Goal: Navigation & Orientation: Find specific page/section

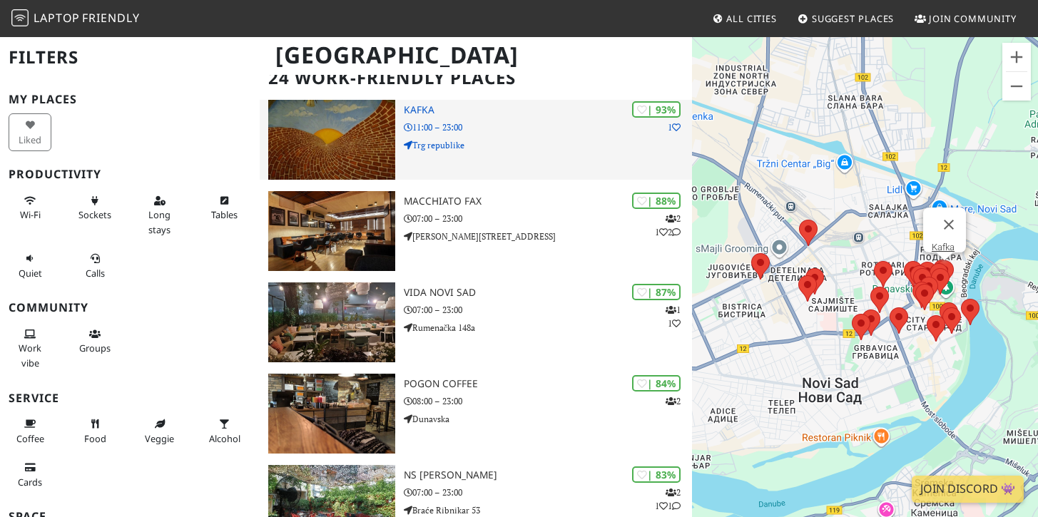
scroll to position [114, 0]
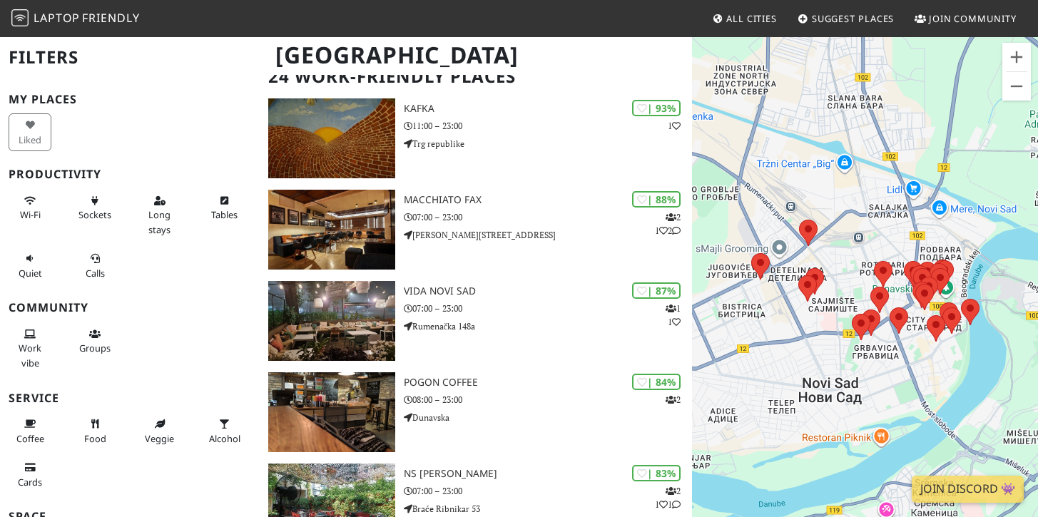
click at [933, 363] on div at bounding box center [865, 294] width 346 height 517
click at [844, 247] on div at bounding box center [865, 294] width 346 height 517
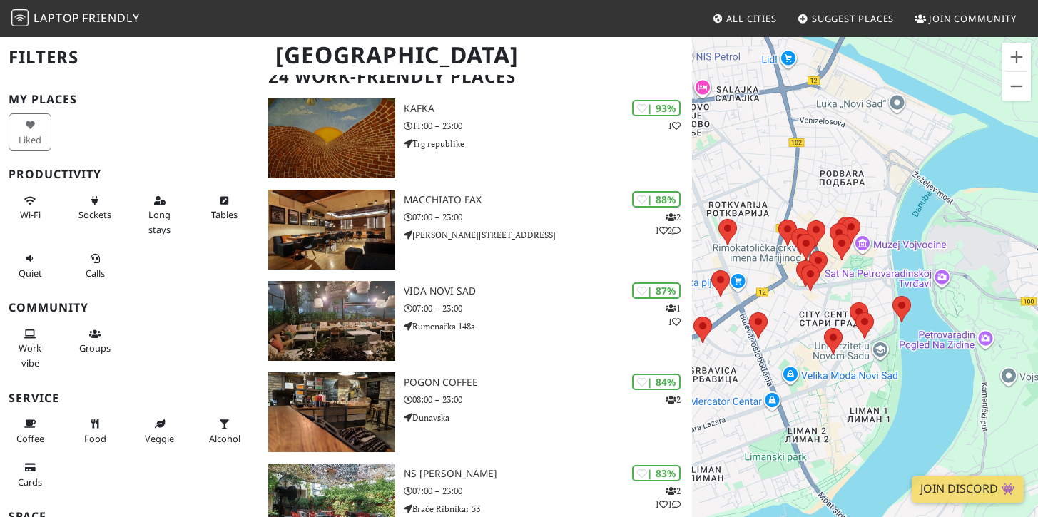
drag, startPoint x: 946, startPoint y: 255, endPoint x: 762, endPoint y: 177, distance: 199.2
click at [754, 173] on div at bounding box center [865, 294] width 346 height 517
click at [787, 305] on div at bounding box center [865, 294] width 346 height 517
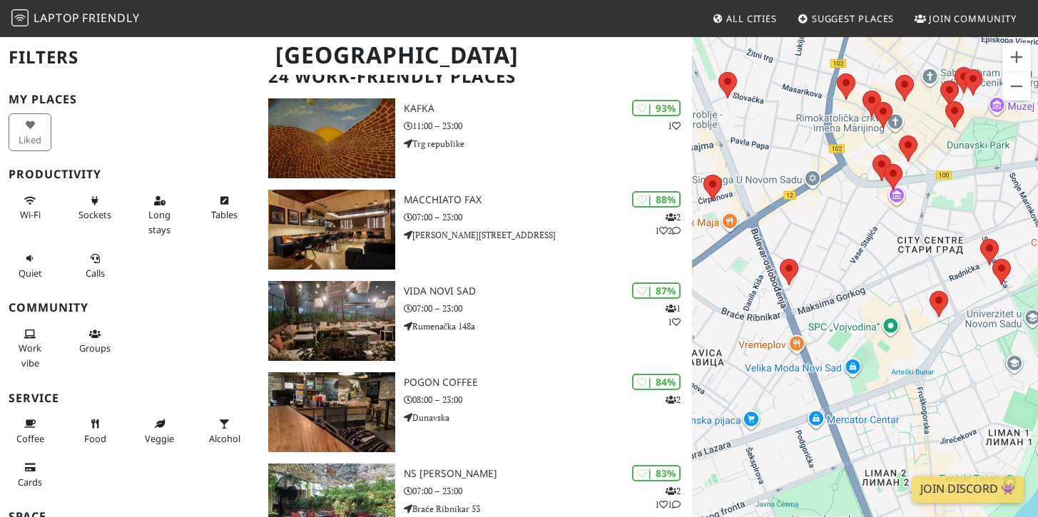
drag, startPoint x: 787, startPoint y: 305, endPoint x: 844, endPoint y: 209, distance: 111.4
click at [844, 209] on div at bounding box center [865, 294] width 346 height 517
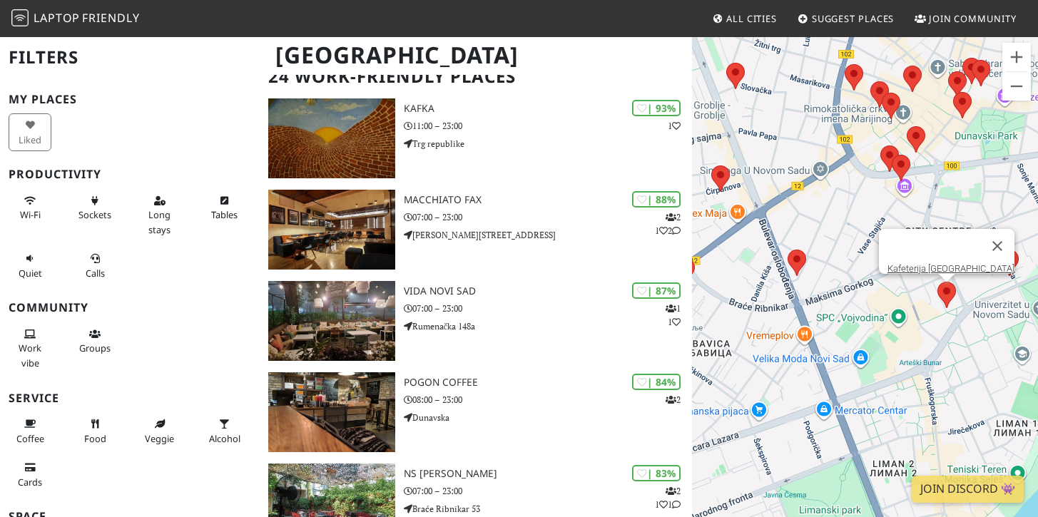
click at [938, 282] on area at bounding box center [938, 282] width 0 height 0
click at [947, 263] on link "Kafeterija [GEOGRAPHIC_DATA]" at bounding box center [951, 268] width 127 height 11
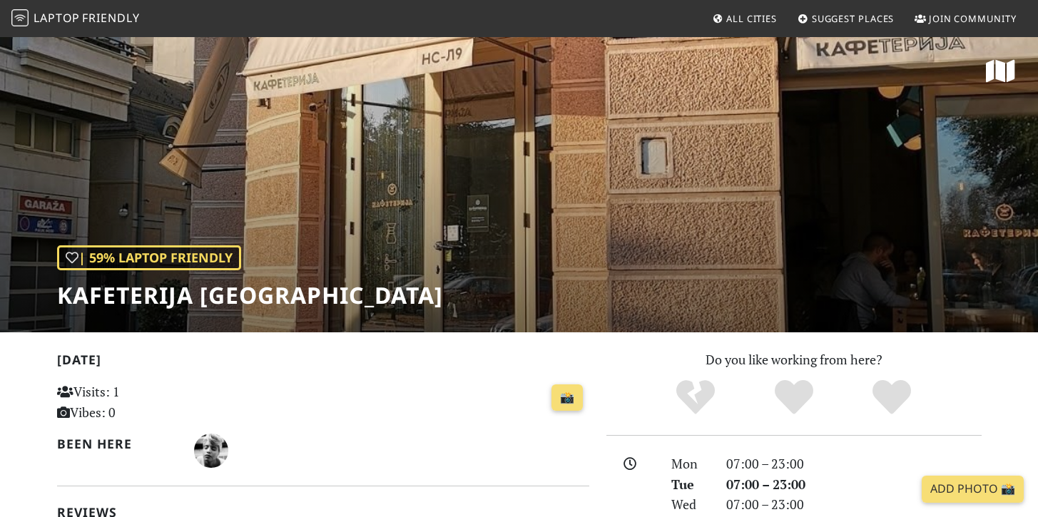
scroll to position [539, 0]
